Goal: Task Accomplishment & Management: Manage account settings

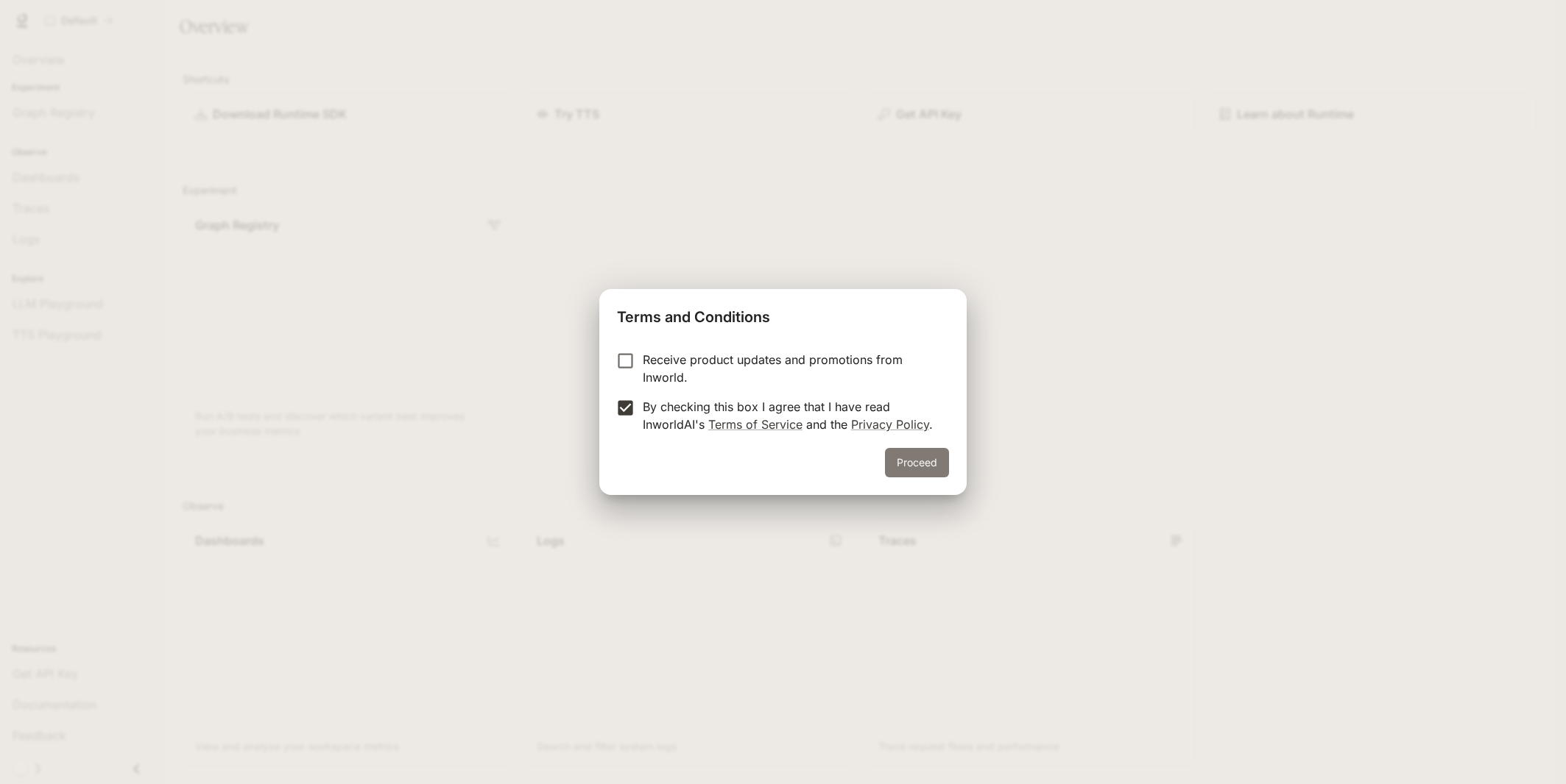
click at [938, 470] on button "Proceed" at bounding box center [917, 462] width 64 height 29
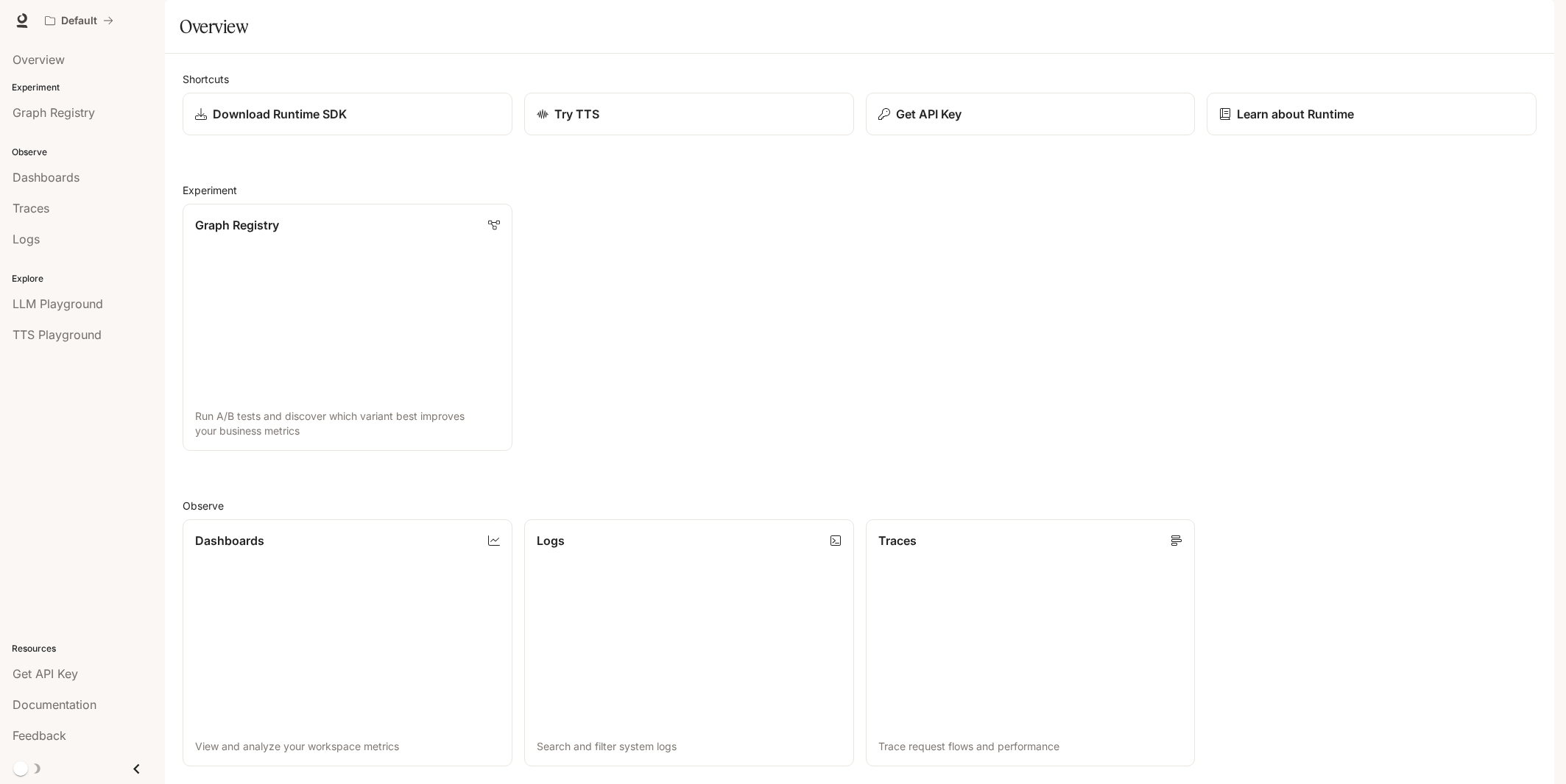
click at [1541, 22] on img "button" at bounding box center [1533, 21] width 21 height 21
click at [1380, 111] on span "Billing" at bounding box center [1440, 109] width 190 height 15
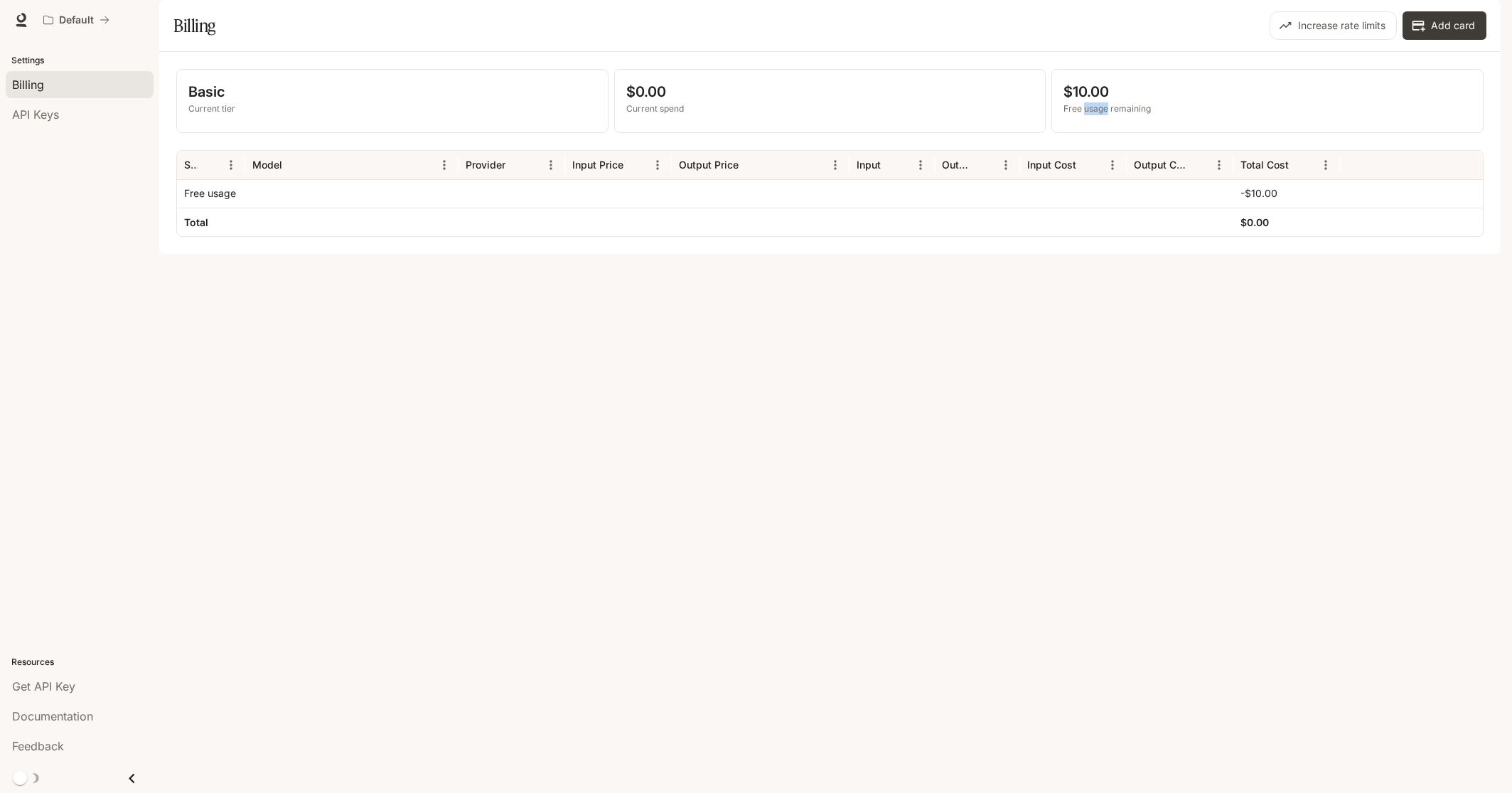
drag, startPoint x: 1108, startPoint y: 151, endPoint x: 1083, endPoint y: 153, distance: 25.1
click at [1083, 115] on p "Free usage remaining" at bounding box center [1267, 109] width 408 height 13
click at [671, 115] on p "Current spend" at bounding box center [830, 109] width 408 height 13
click at [68, 109] on div "API Keys" at bounding box center [79, 114] width 135 height 17
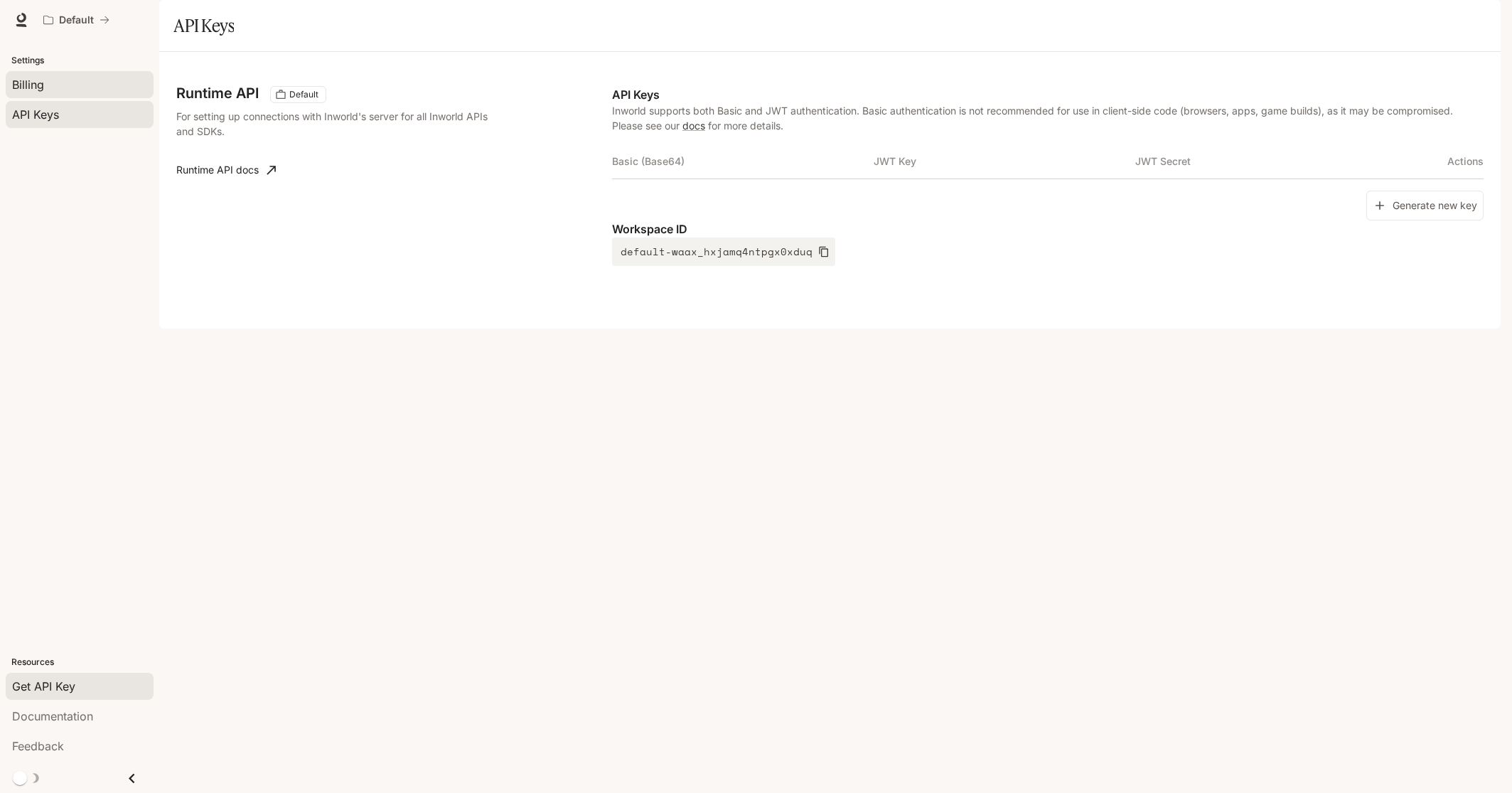
click at [68, 81] on div "Billing" at bounding box center [79, 84] width 135 height 17
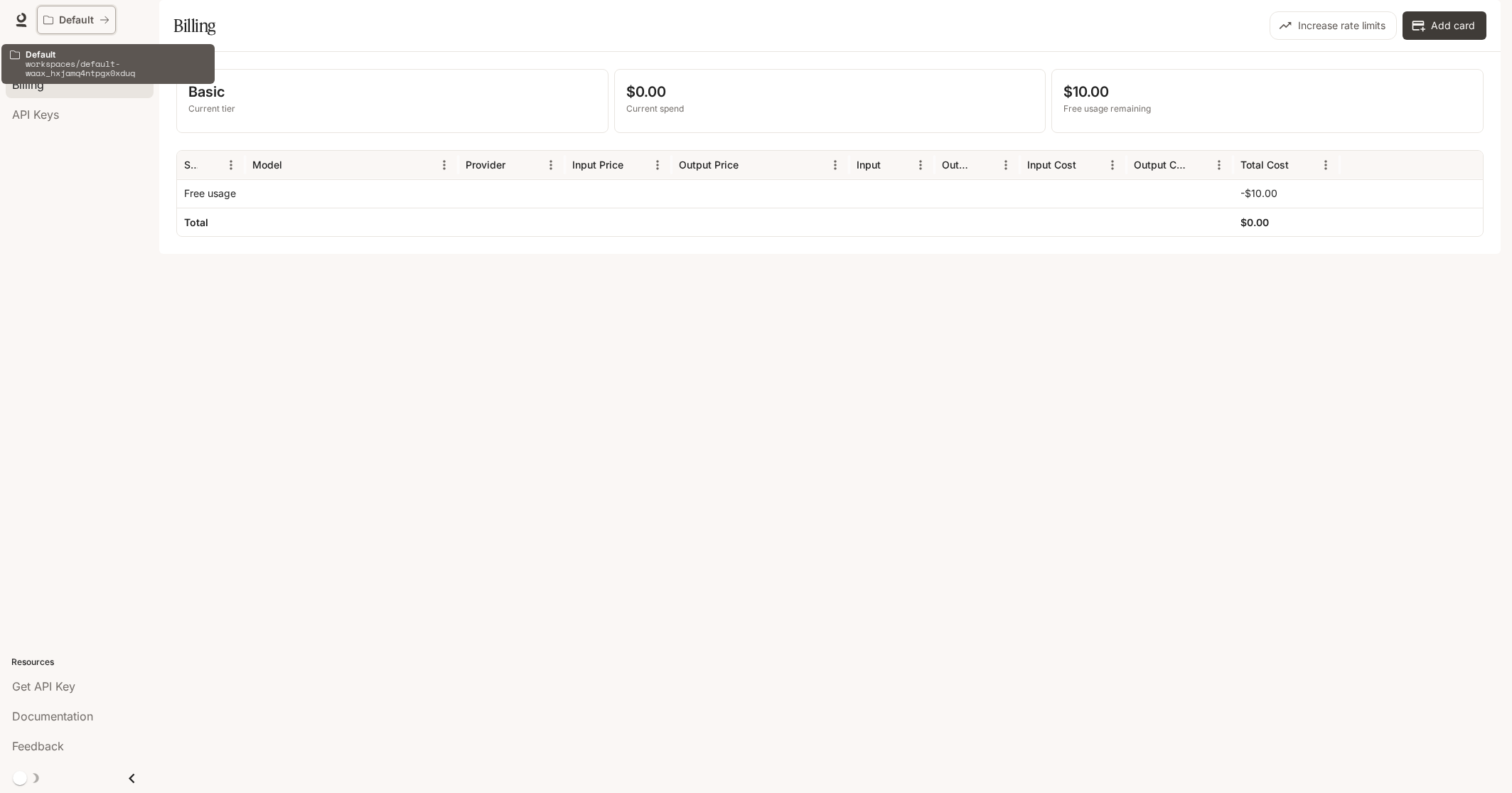
click at [71, 12] on button "Default" at bounding box center [76, 19] width 79 height 28
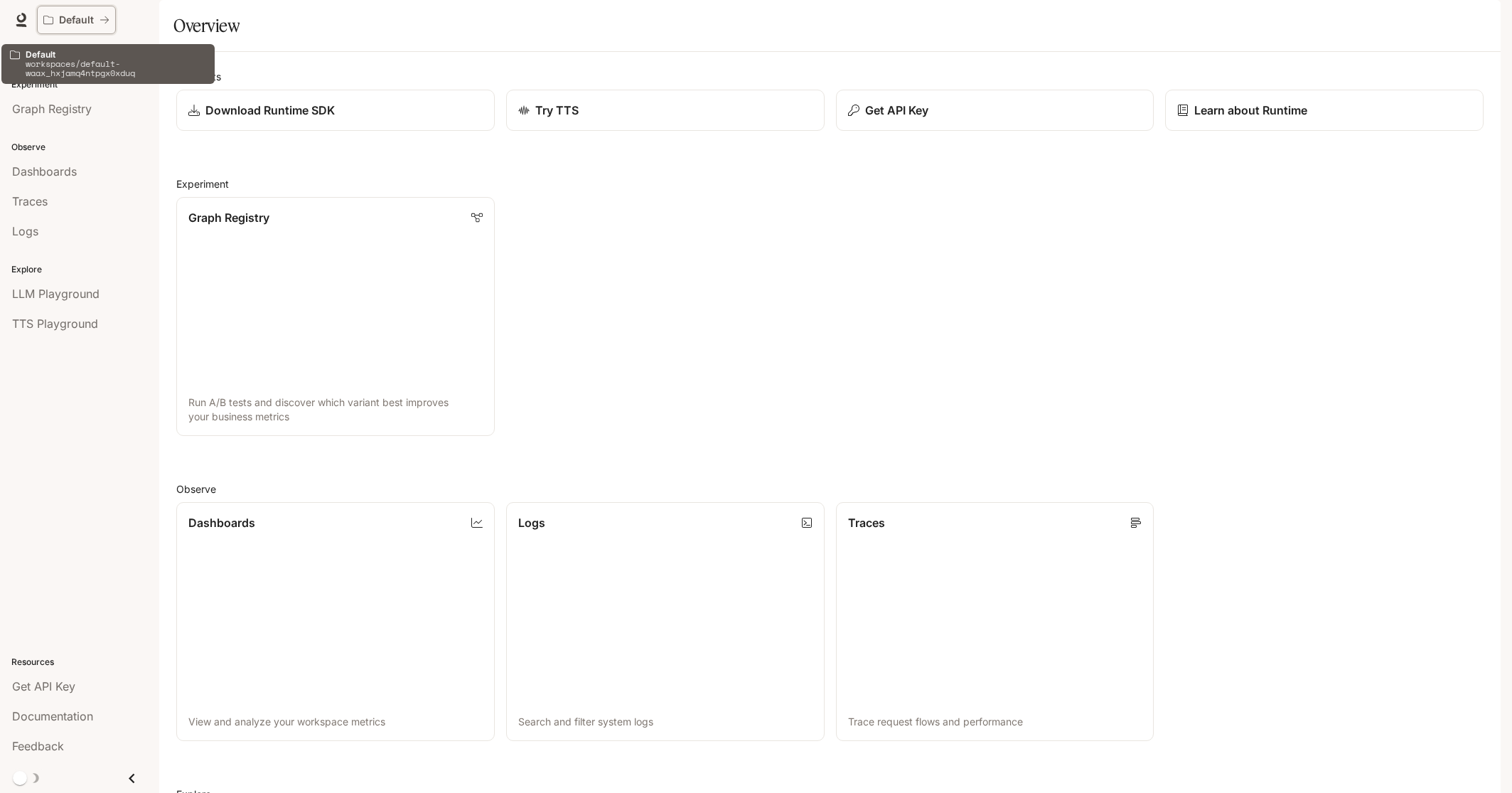
click at [109, 15] on icon "All workspaces" at bounding box center [104, 19] width 10 height 10
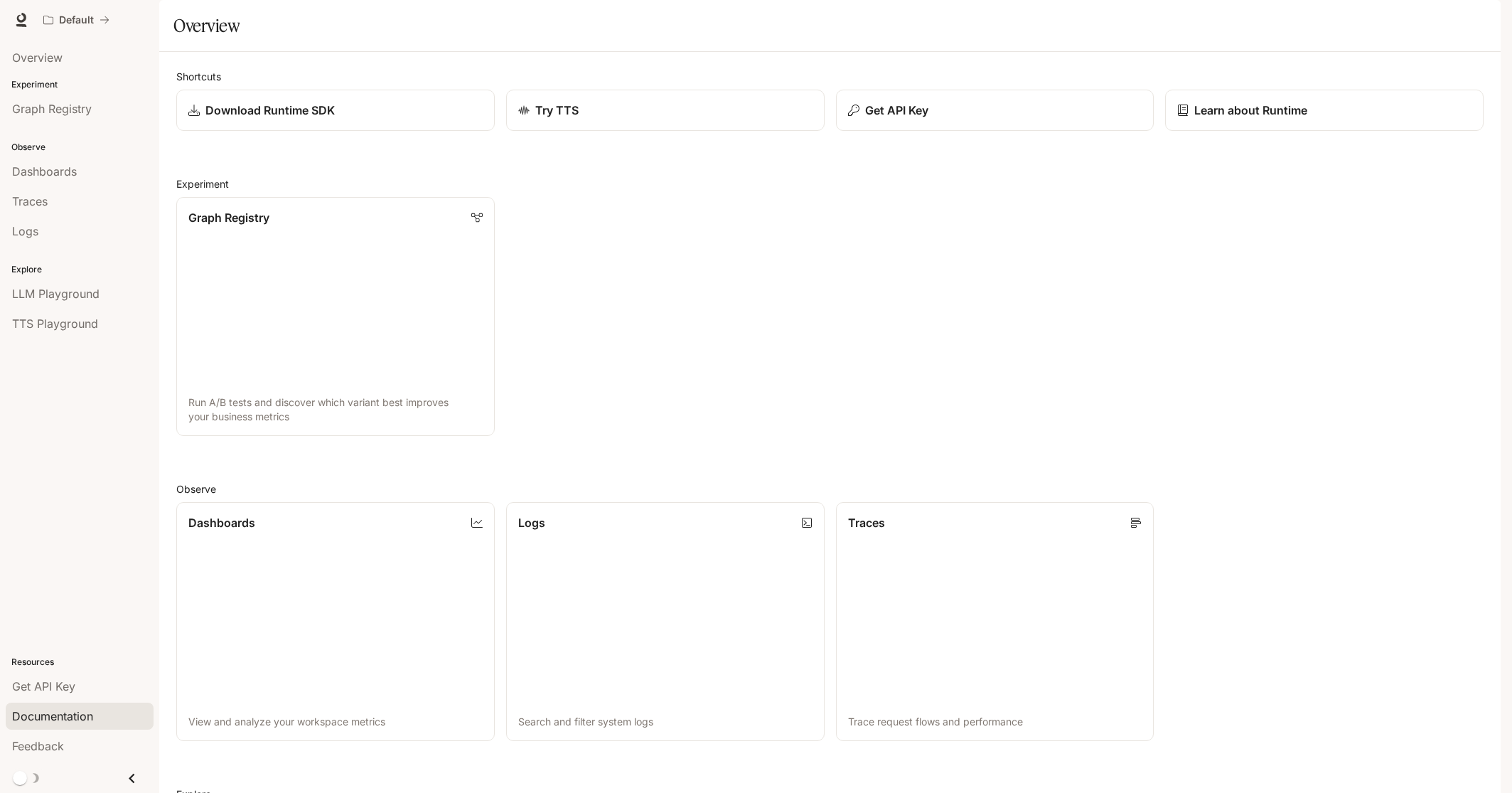
click at [68, 712] on span "Documentation" at bounding box center [52, 716] width 81 height 17
click at [62, 60] on span "Overview" at bounding box center [37, 57] width 51 height 17
click at [1480, 14] on img "button" at bounding box center [1480, 20] width 20 height 20
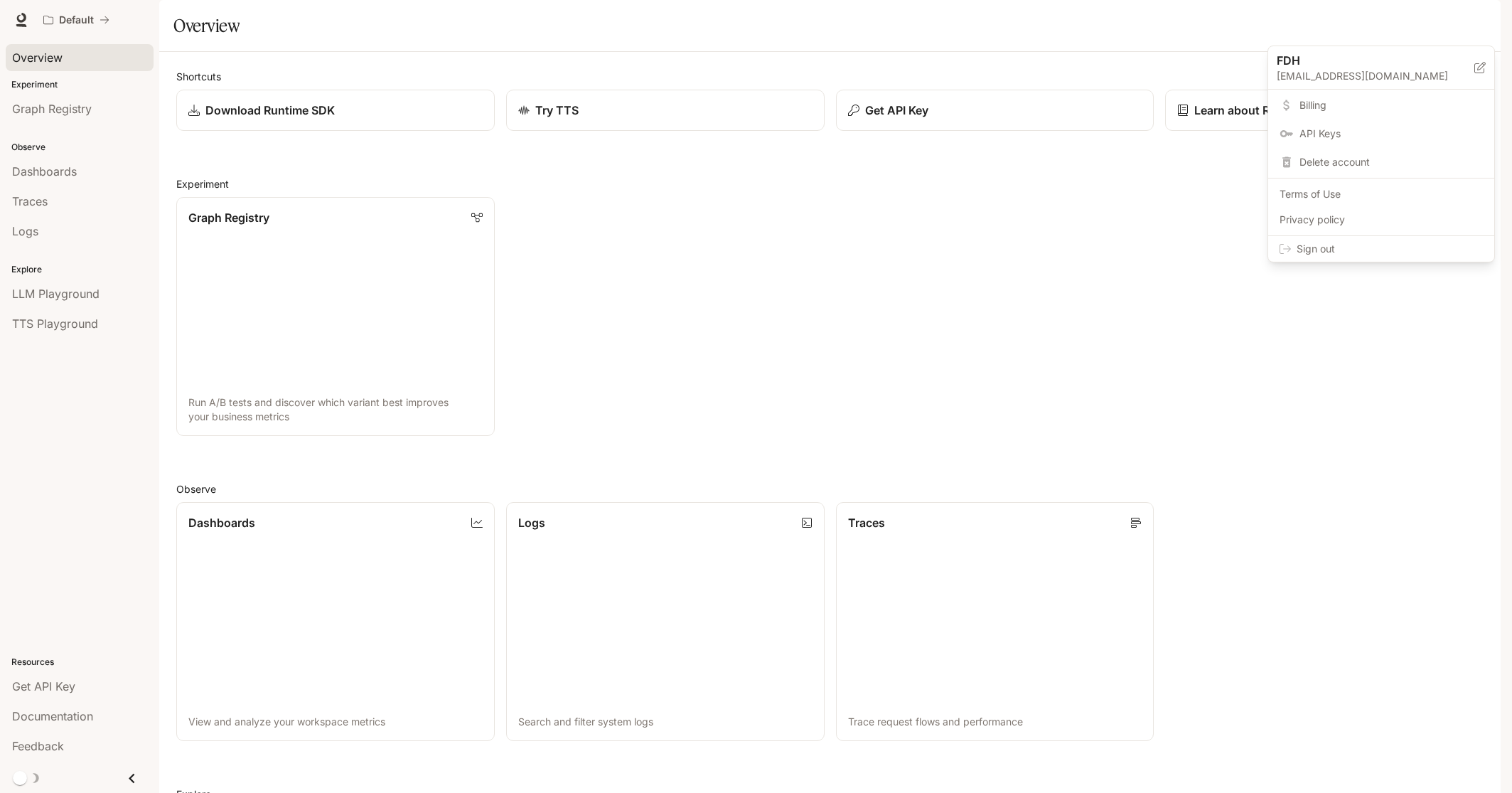
click at [1335, 112] on span "Billing" at bounding box center [1391, 105] width 184 height 14
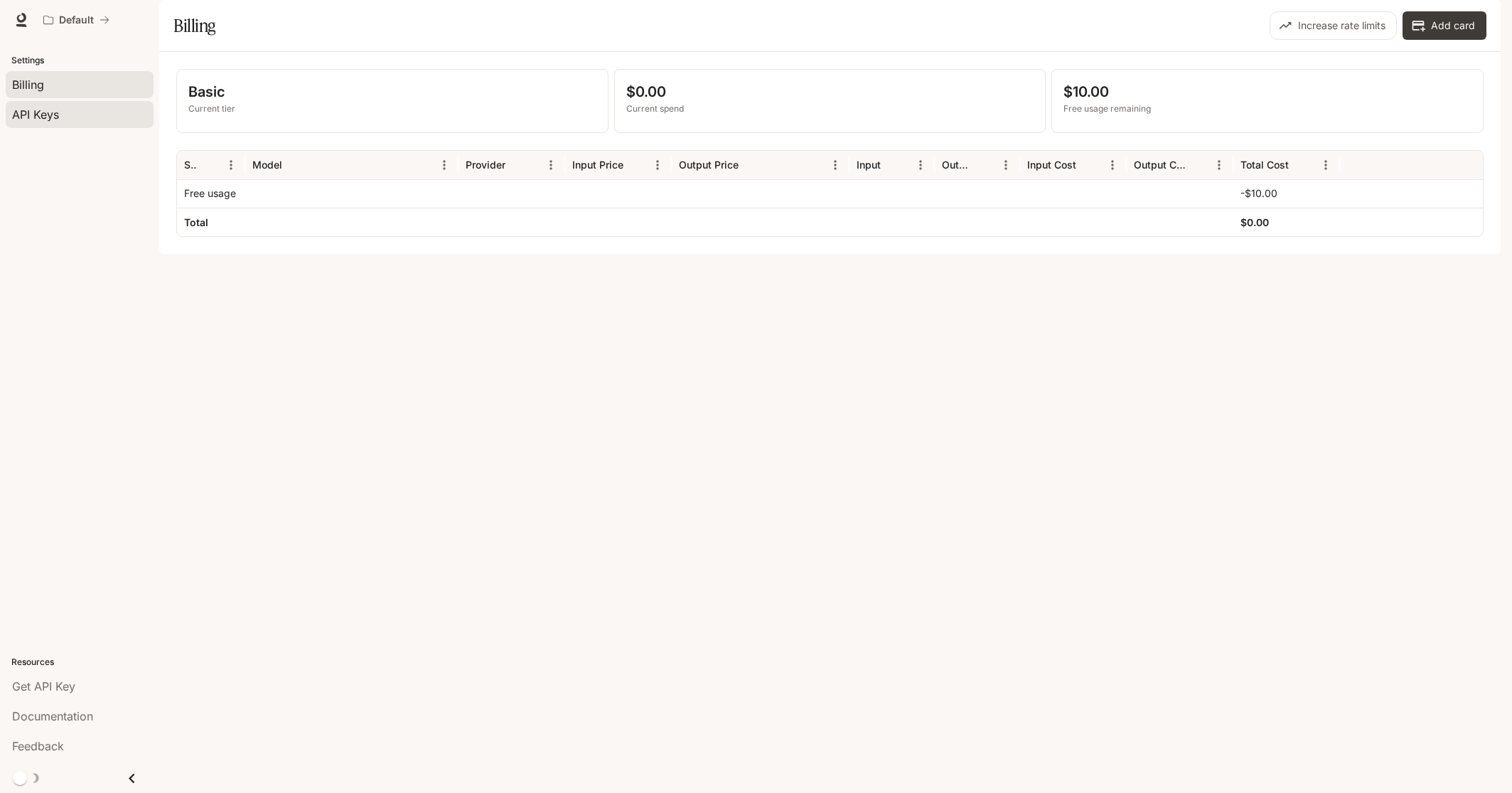
click at [54, 113] on span "API Keys" at bounding box center [35, 114] width 47 height 17
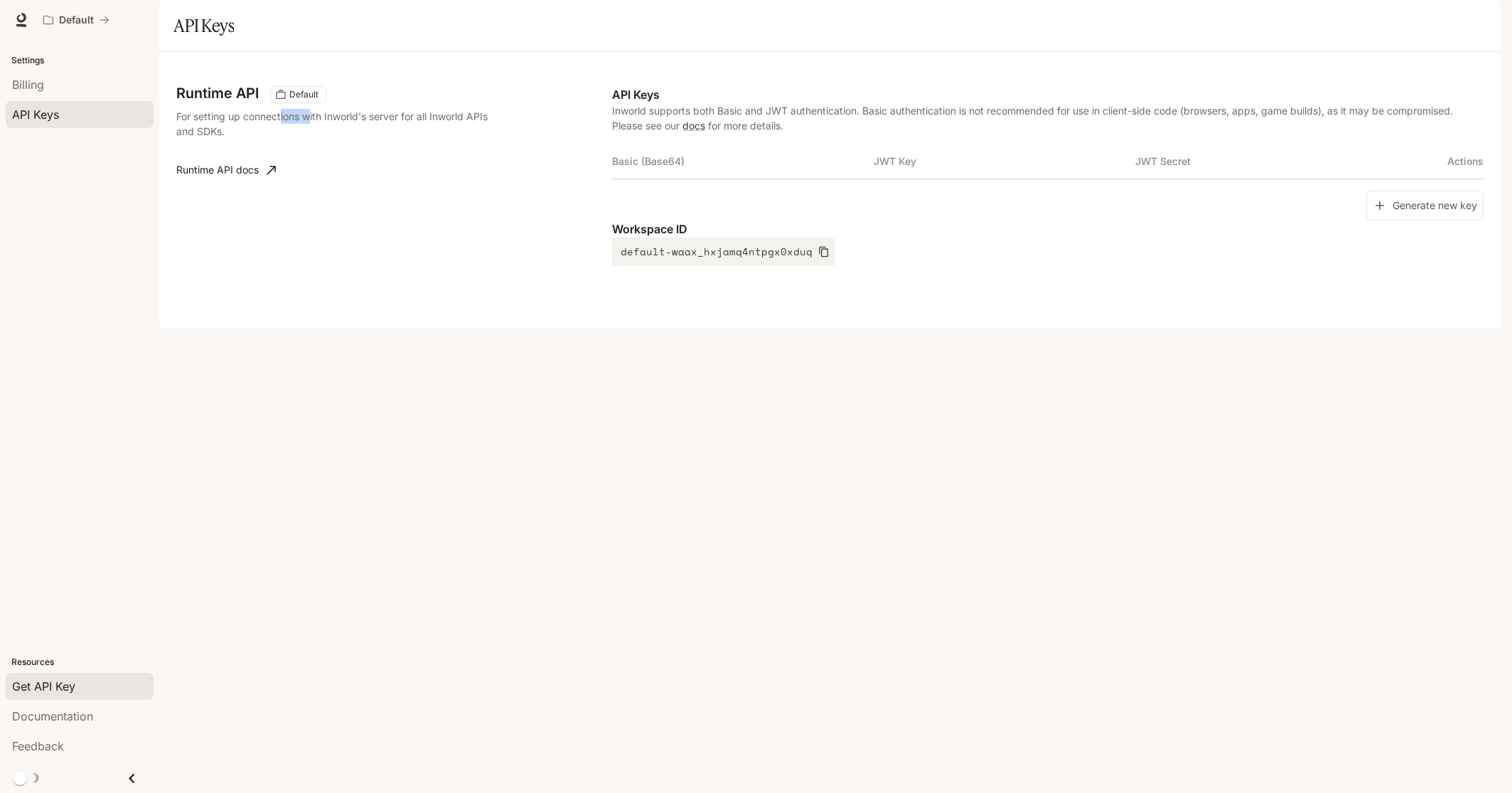
drag, startPoint x: 283, startPoint y: 155, endPoint x: 317, endPoint y: 153, distance: 34.1
click at [317, 139] on p "For setting up connections with Inworld's server for all Inworld APIs and SDKs." at bounding box center [336, 123] width 319 height 30
